Goal: Task Accomplishment & Management: Complete application form

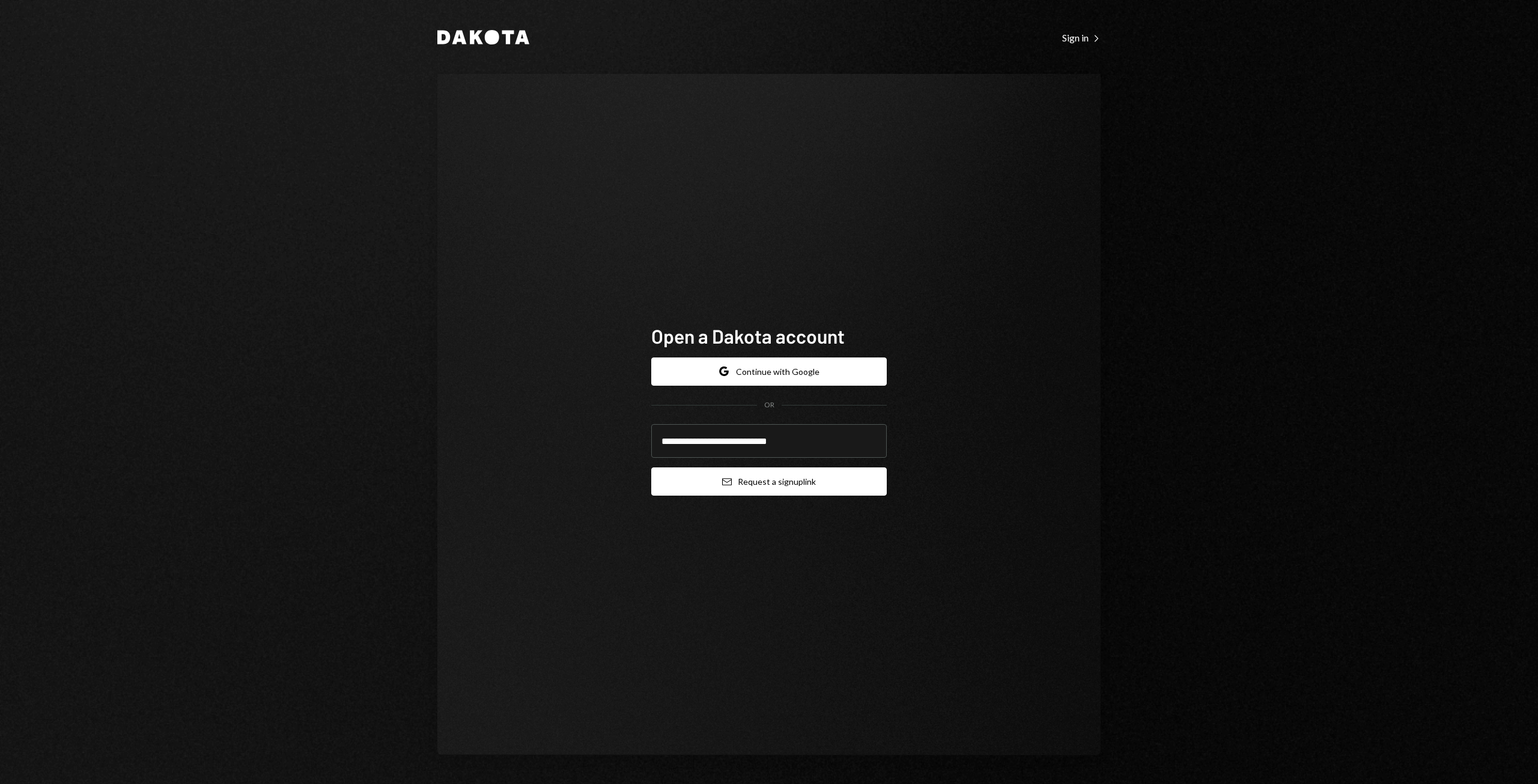
click at [795, 483] on button "Email Request a sign up link" at bounding box center [769, 481] width 236 height 28
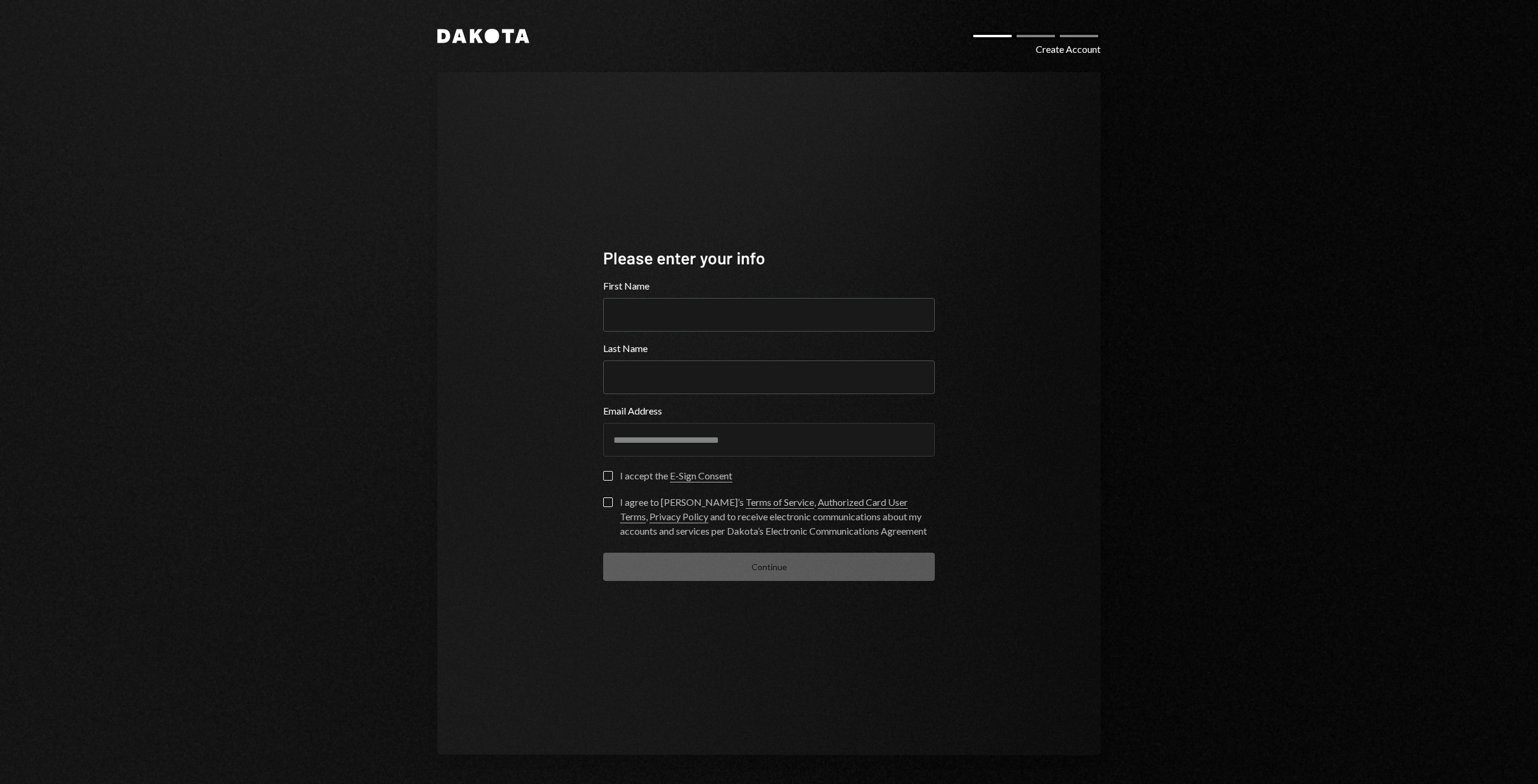
drag, startPoint x: 703, startPoint y: 311, endPoint x: 1255, endPoint y: 312, distance: 552.0
click at [703, 311] on input "First Name" at bounding box center [769, 315] width 332 height 34
paste input "**********"
type input "**********"
click at [656, 385] on input "Last Name" at bounding box center [769, 377] width 332 height 34
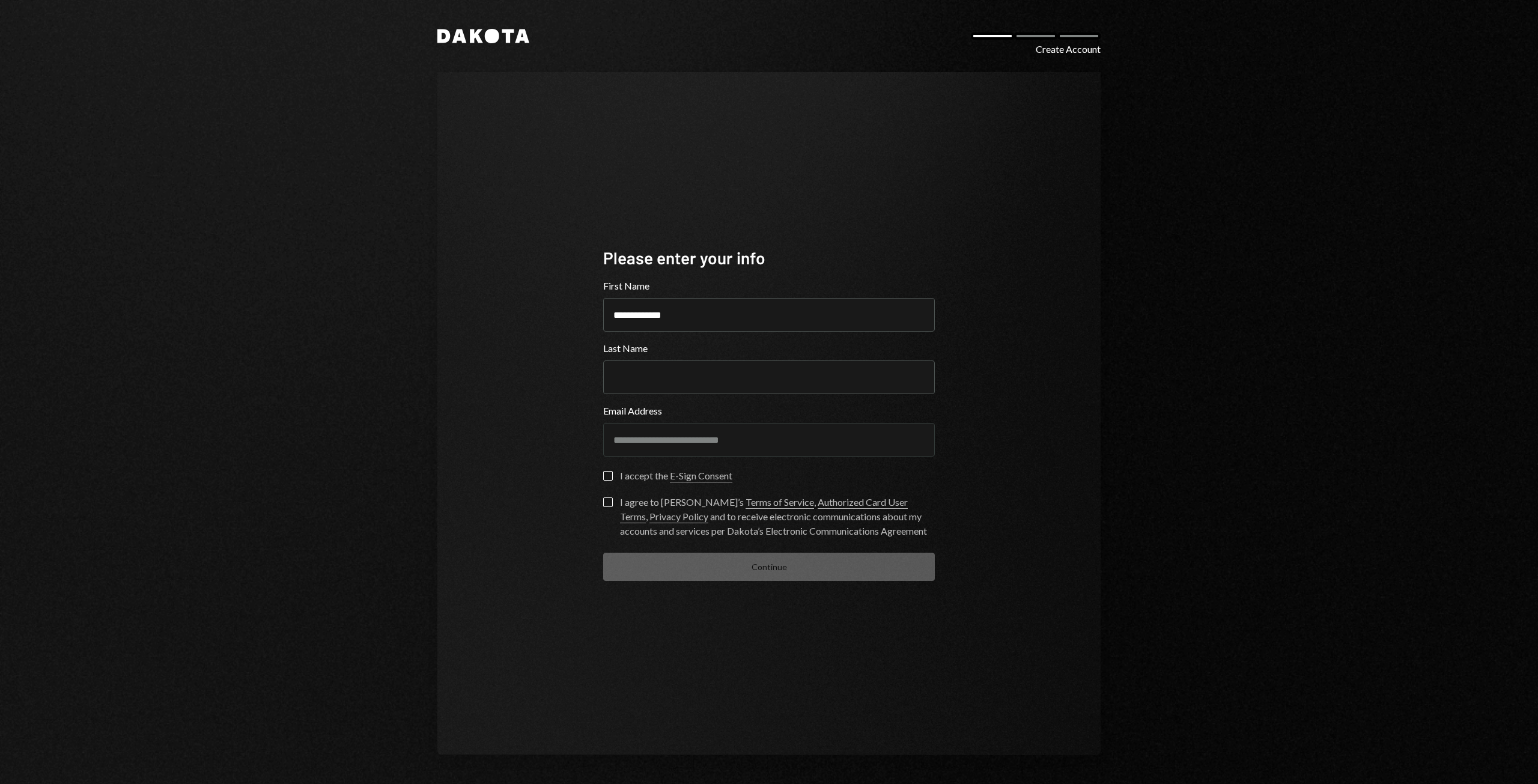
paste input "******"
type input "******"
click at [605, 463] on form "**********" at bounding box center [769, 430] width 332 height 302
click at [604, 477] on button "I accept the E-Sign Consent" at bounding box center [608, 475] width 9 height 9
click at [604, 496] on form "**********" at bounding box center [769, 430] width 332 height 302
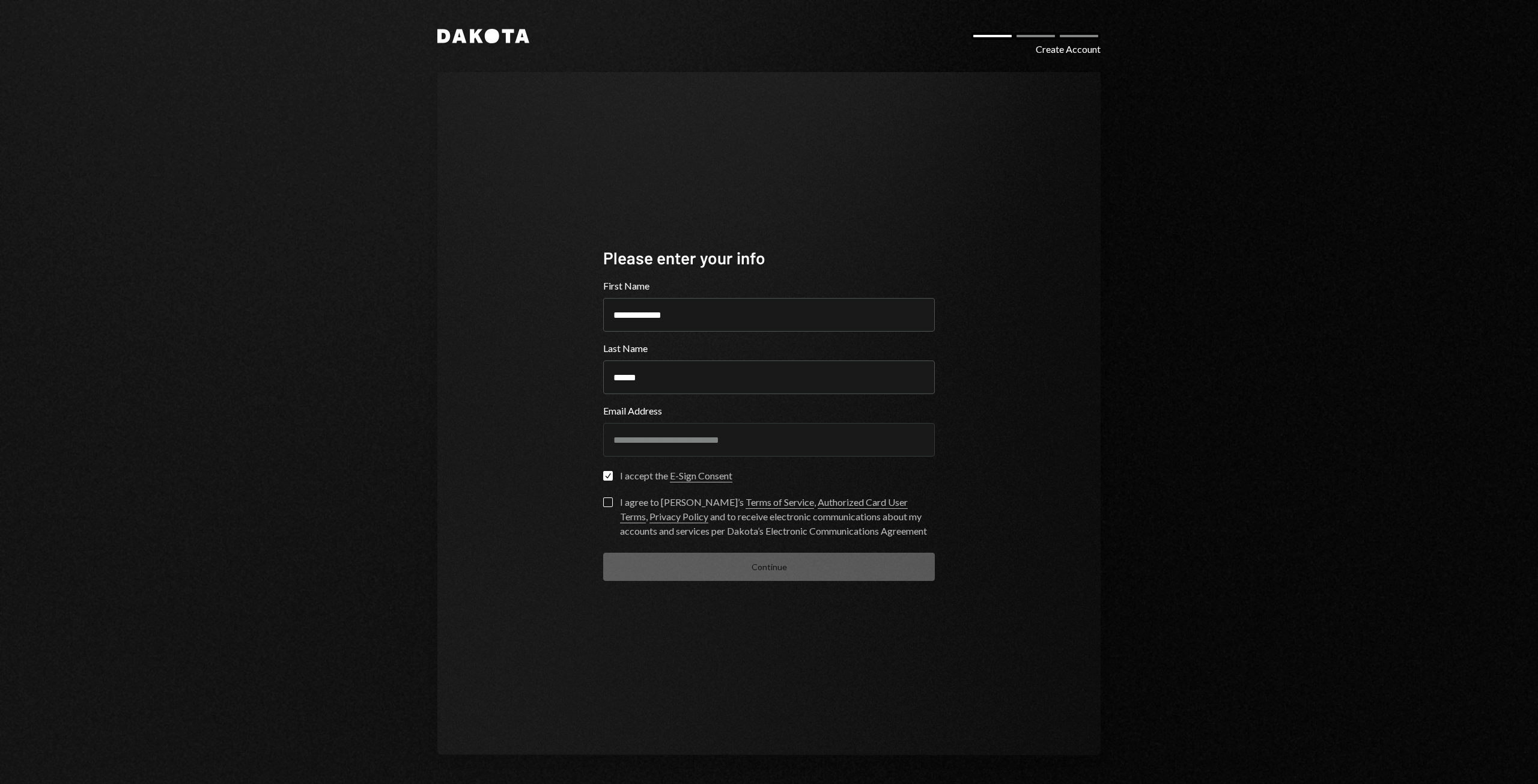
drag, startPoint x: 609, startPoint y: 505, endPoint x: 617, endPoint y: 508, distance: 8.5
click at [609, 505] on button "I agree to [PERSON_NAME]’s Terms of Service , Authorized Card User Terms , Priv…" at bounding box center [608, 501] width 9 height 9
click at [748, 572] on button "Continue" at bounding box center [769, 566] width 332 height 28
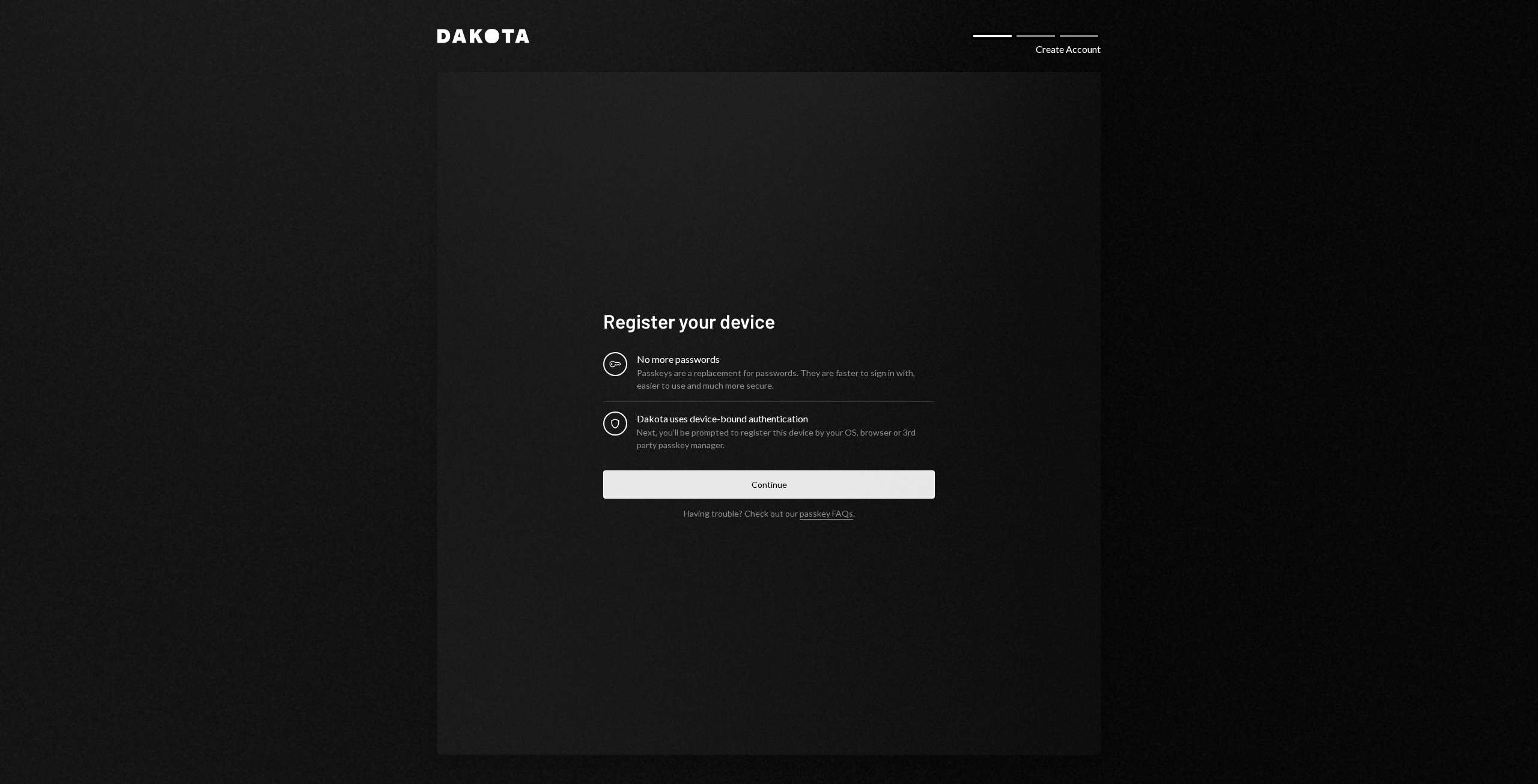
click at [781, 491] on button "Continue" at bounding box center [769, 484] width 332 height 28
click at [781, 493] on button "Continue" at bounding box center [769, 484] width 332 height 28
click at [788, 485] on button "Continue" at bounding box center [769, 484] width 332 height 28
click at [792, 488] on button "Continue" at bounding box center [769, 484] width 332 height 28
click at [693, 368] on div "Passkeys are a replacement for passwords. They are faster to sign in with, easi…" at bounding box center [786, 379] width 298 height 26
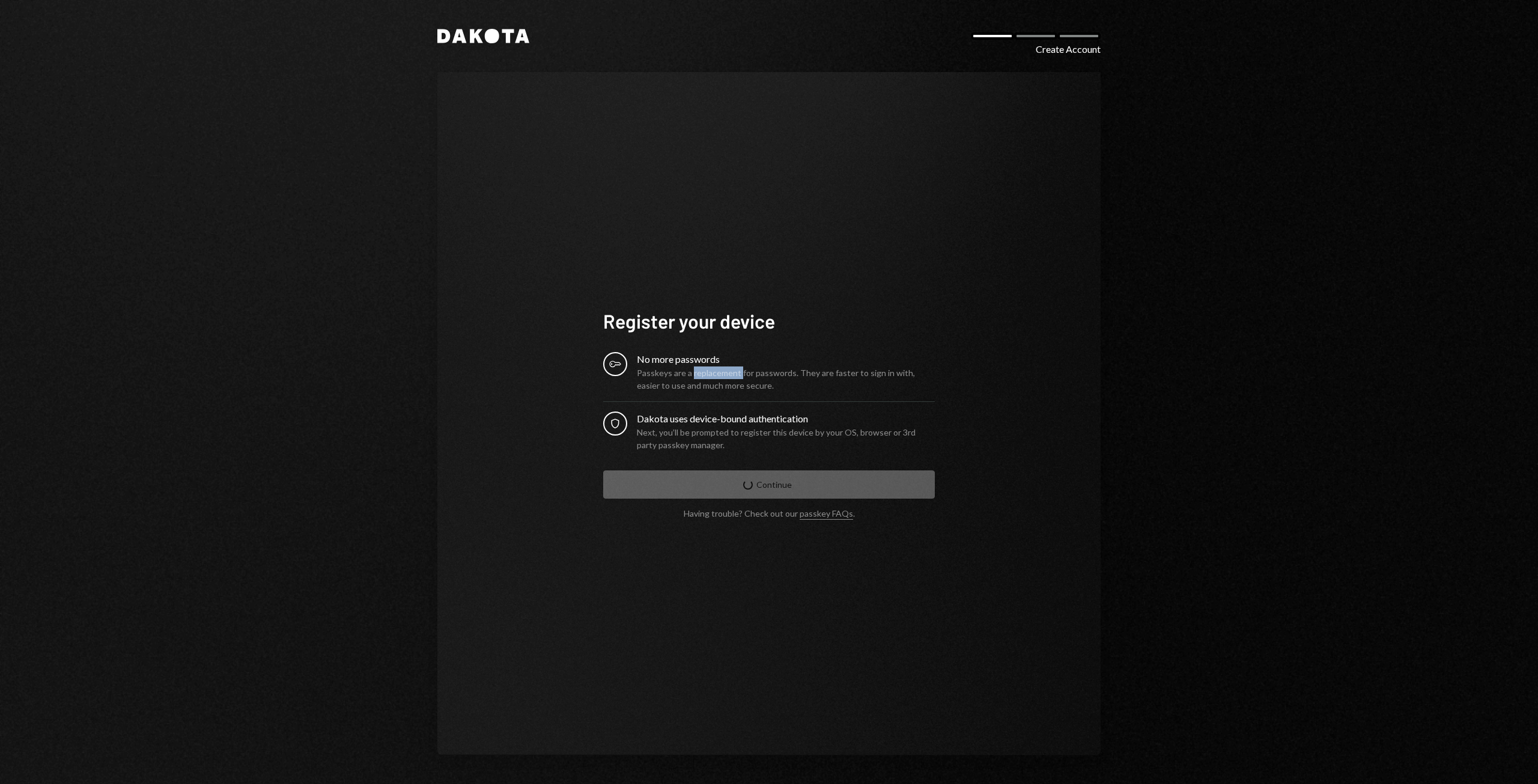
click at [693, 368] on div "Passkeys are a replacement for passwords. They are faster to sign in with, easi…" at bounding box center [786, 379] width 298 height 26
drag, startPoint x: 693, startPoint y: 368, endPoint x: 719, endPoint y: 385, distance: 31.1
click at [693, 368] on div "Passkeys are a replacement for passwords. They are faster to sign in with, easi…" at bounding box center [786, 379] width 298 height 26
click at [1003, 574] on div "Register your device Key No more passwords Passkeys are a replacement for passw…" at bounding box center [769, 413] width 663 height 683
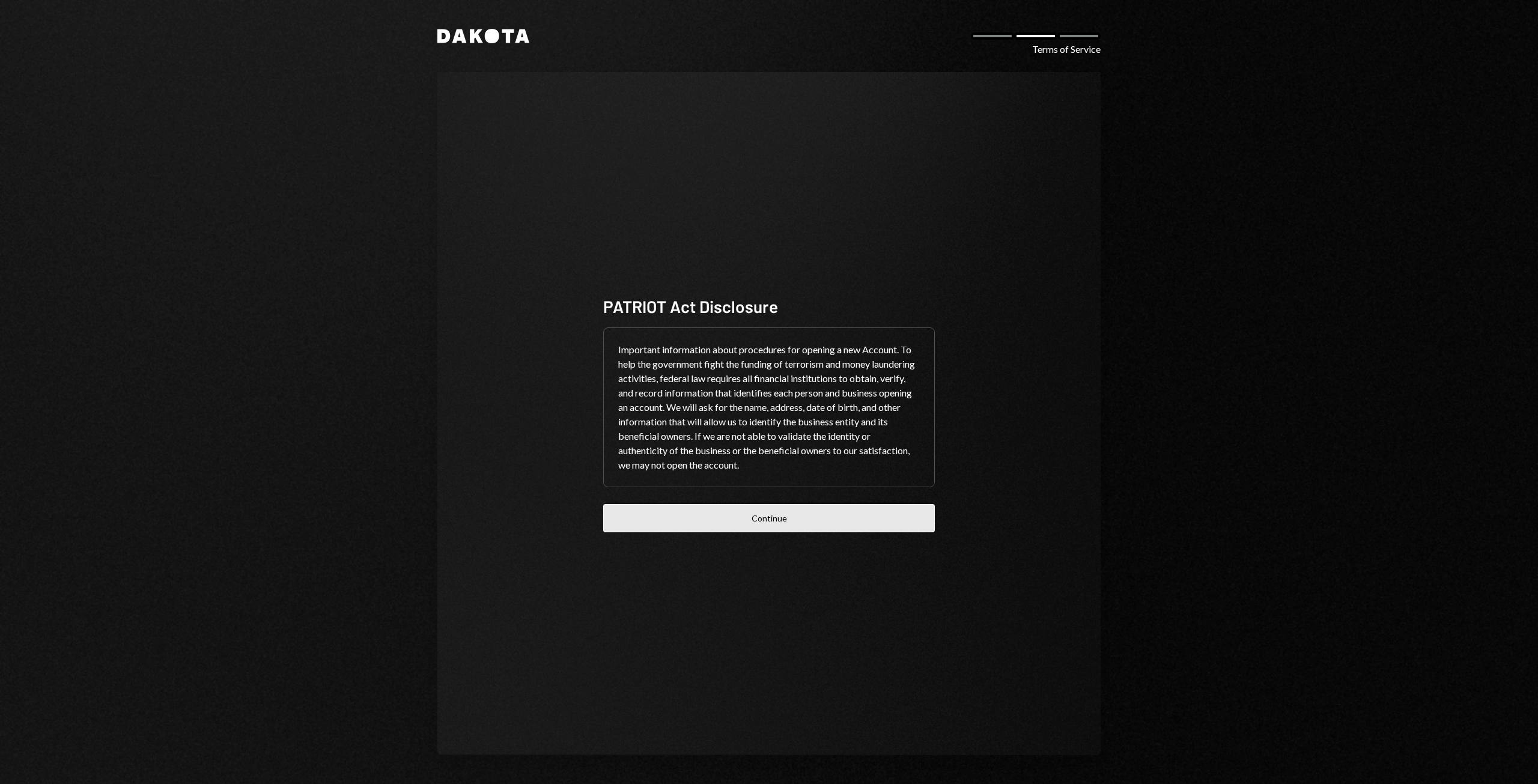
click at [806, 514] on button "Continue" at bounding box center [769, 518] width 332 height 28
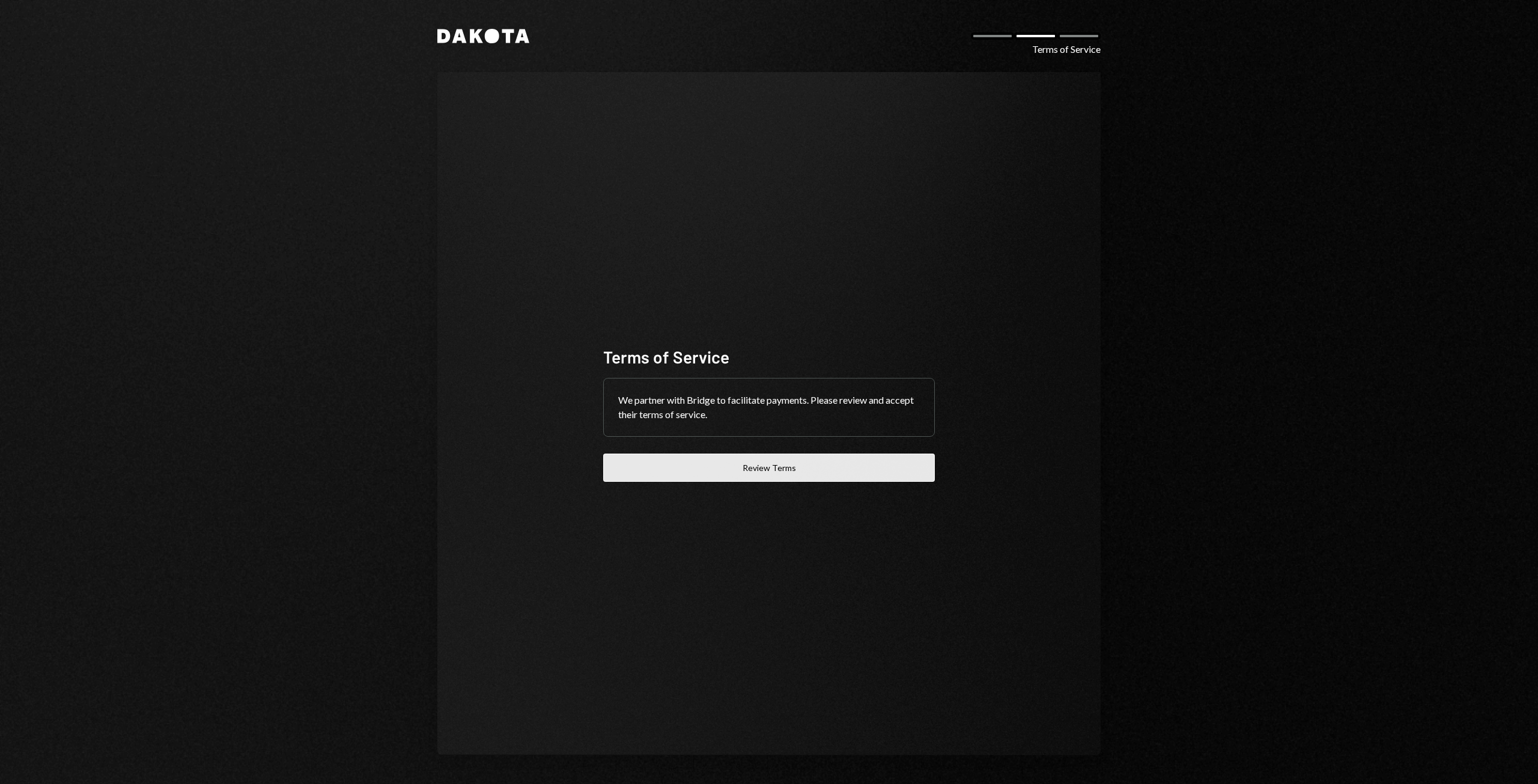
click at [778, 472] on button "Review Terms" at bounding box center [769, 467] width 332 height 28
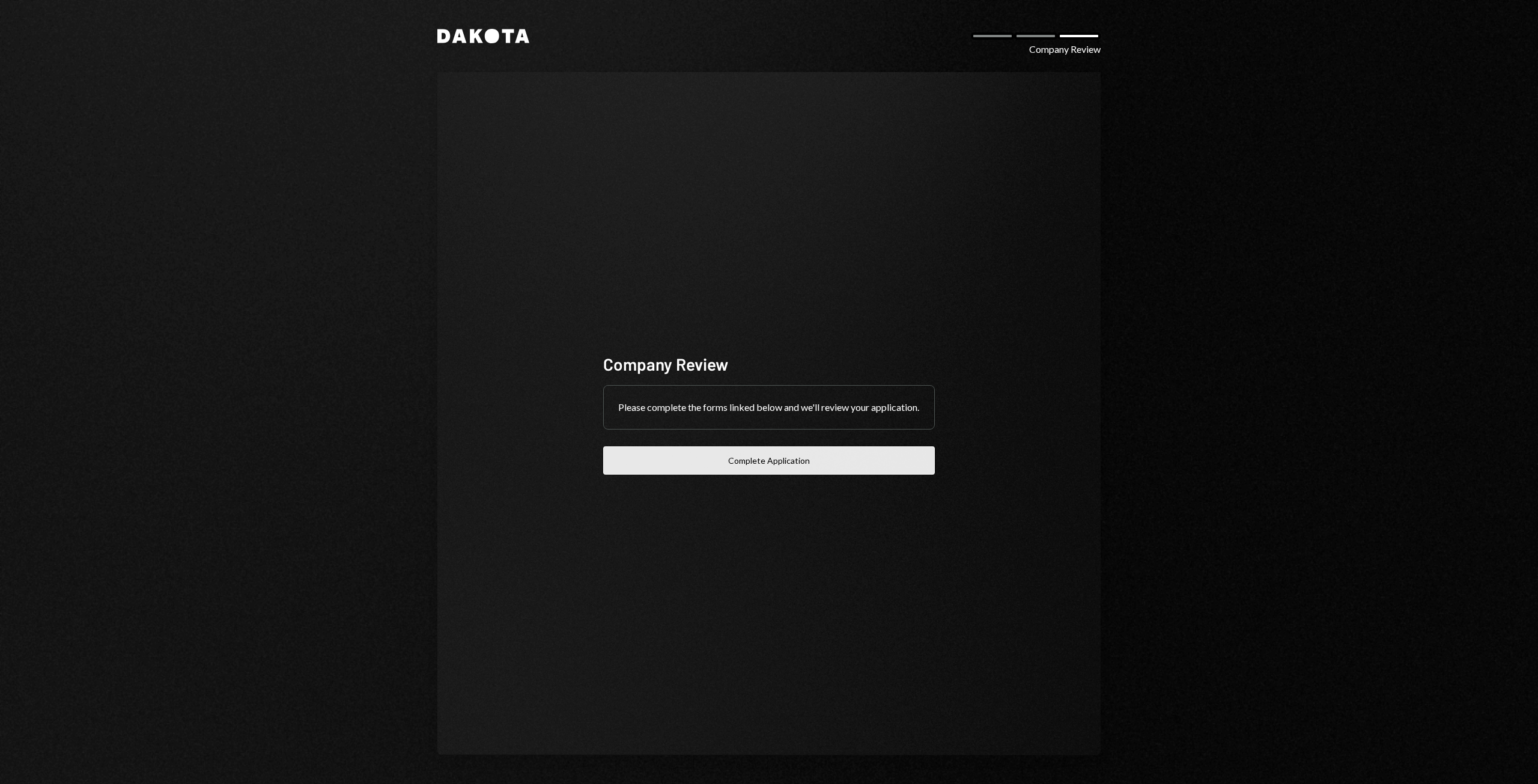
click at [856, 474] on button "Complete Application" at bounding box center [769, 460] width 332 height 28
click at [778, 466] on button "Complete Application" at bounding box center [769, 460] width 332 height 28
click at [1164, 161] on div "Dakota Company Review Company Review Please complete the forms linked below and…" at bounding box center [769, 392] width 1538 height 784
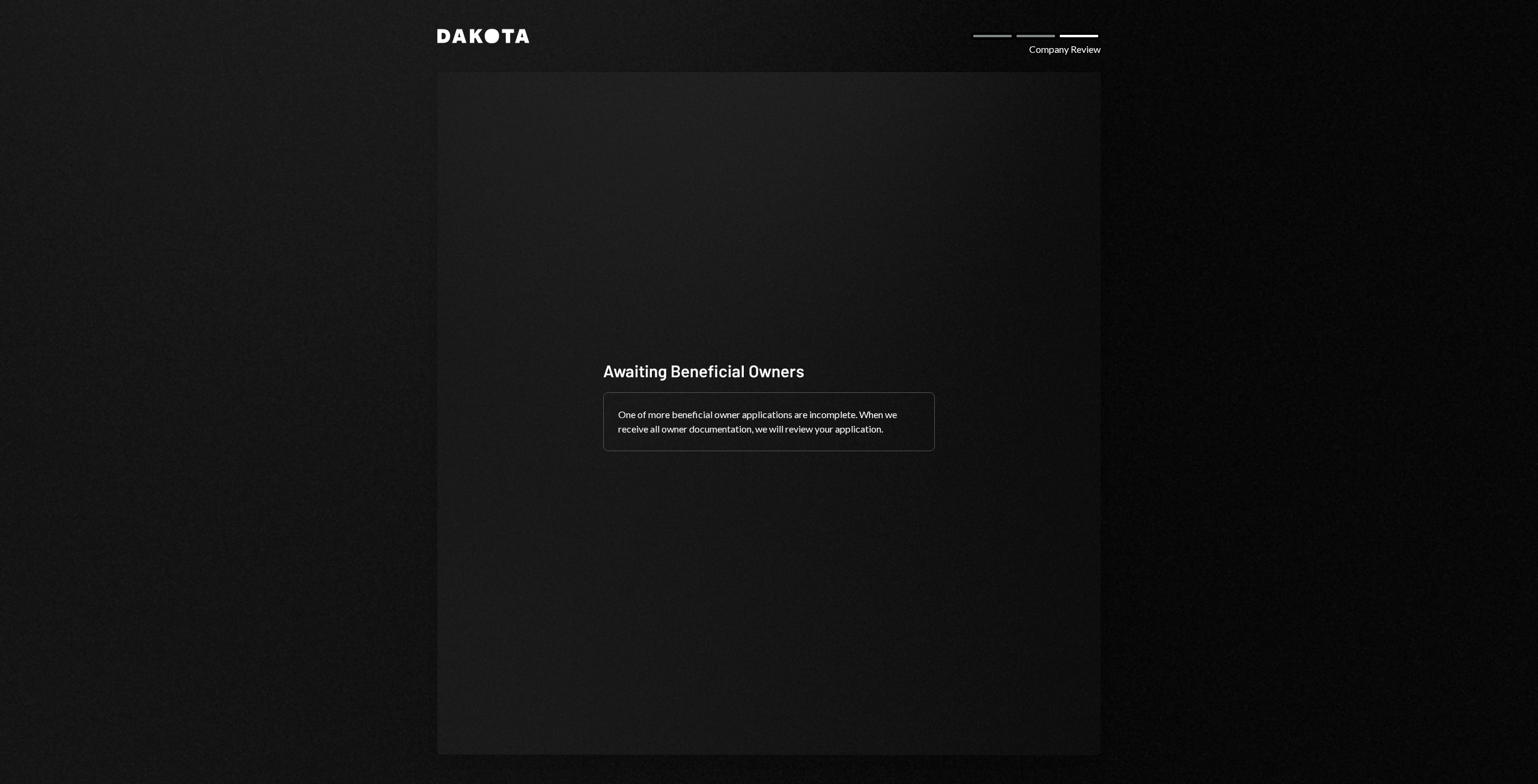
click at [727, 418] on div "One of more beneficial owner applications are incomplete. When we receive all o…" at bounding box center [769, 421] width 331 height 58
click at [727, 417] on div "One of more beneficial owner applications are incomplete. When we receive all o…" at bounding box center [769, 421] width 331 height 58
copy div "One of more beneficial owner applications are incomplete. When we receive all o…"
click at [895, 601] on div "Awaiting Beneficial Owners One of more beneficial owner applications are incomp…" at bounding box center [769, 413] width 663 height 683
